Goal: Task Accomplishment & Management: Manage account settings

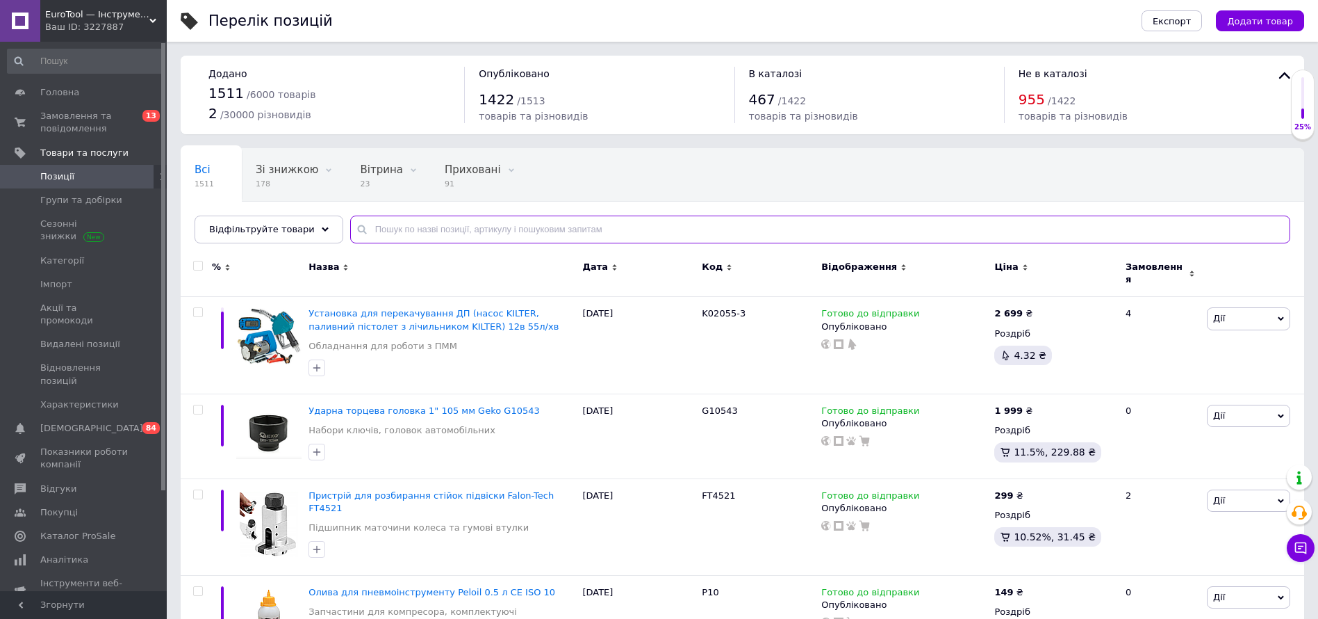
click at [424, 233] on input "text" at bounding box center [820, 229] width 940 height 28
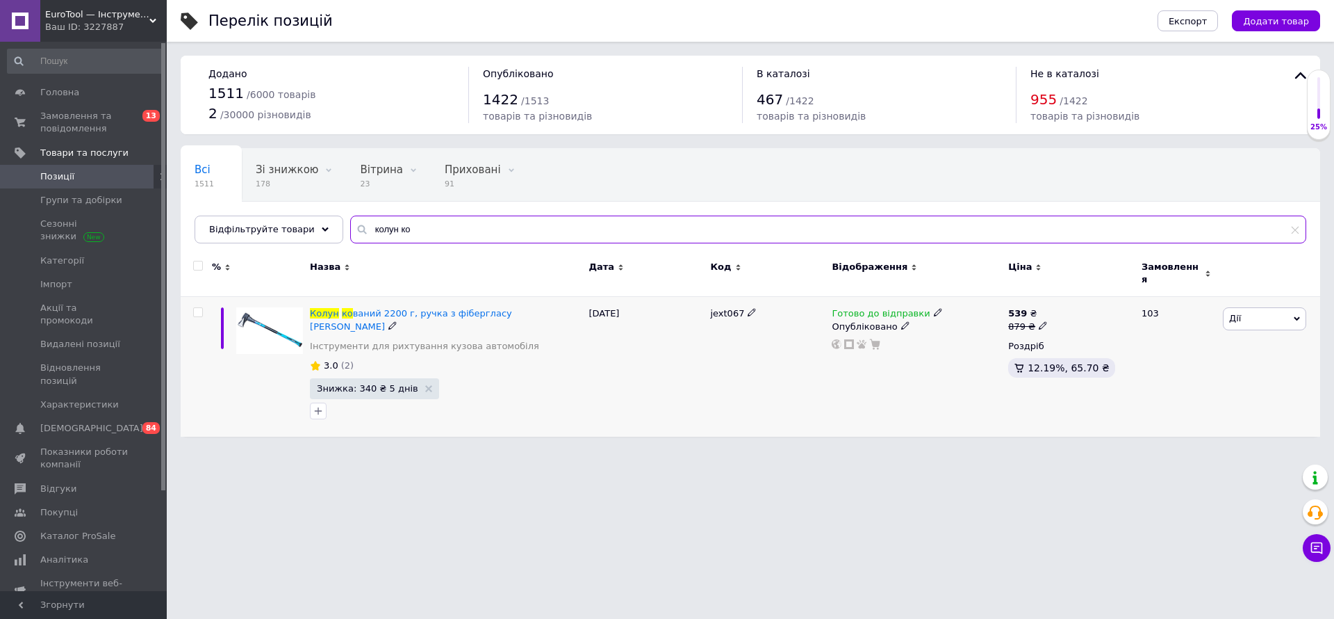
type input "колун ко"
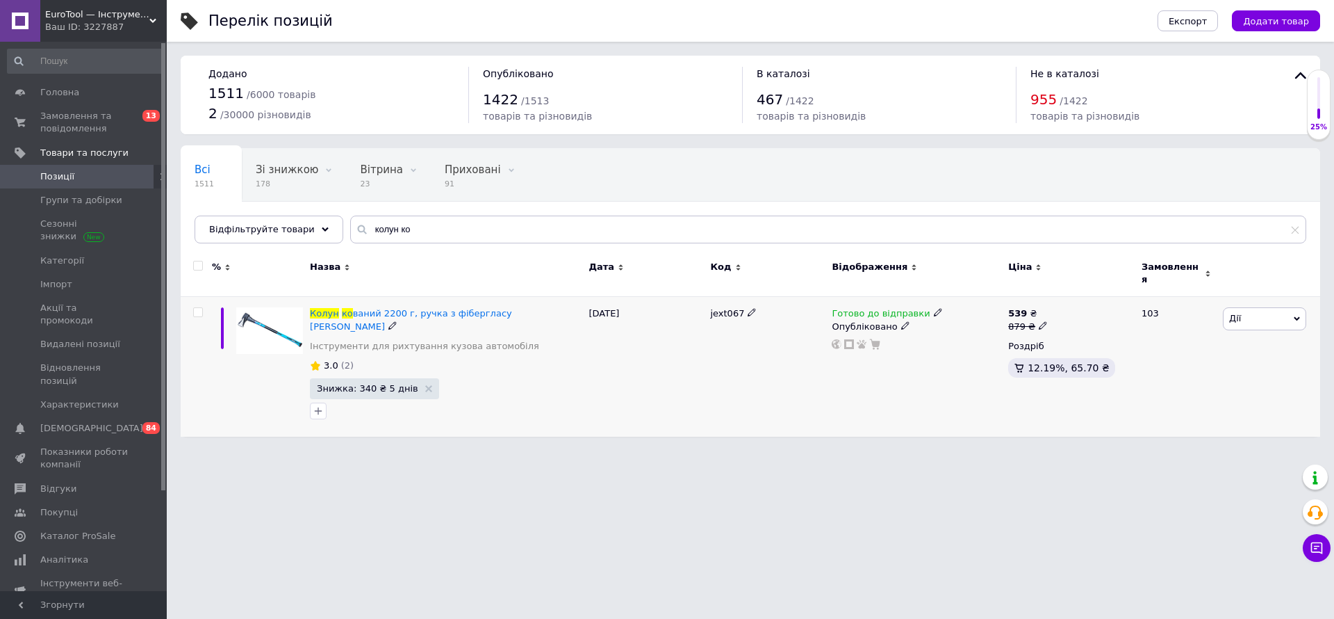
click at [934, 308] on icon at bounding box center [938, 312] width 8 height 8
click at [965, 346] on li "Немає в наявності" at bounding box center [1009, 355] width 132 height 19
click at [847, 450] on html "ㅤEuroTool — Інструмент і Обладнання Ваш ID: 3227887 Сайт ㅤEuroTool — Інструмент…" at bounding box center [667, 225] width 1334 height 450
click at [114, 113] on span "Замовлення та повідомлення" at bounding box center [84, 122] width 88 height 25
